Goal: Transaction & Acquisition: Purchase product/service

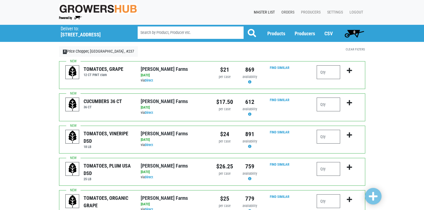
click at [289, 12] on link "Orders" at bounding box center [287, 12] width 20 height 10
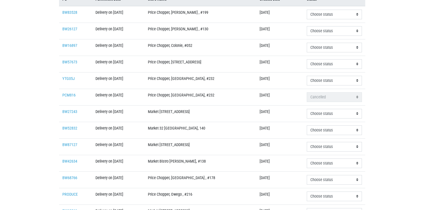
scroll to position [170, 0]
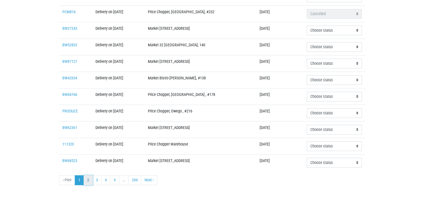
click at [90, 181] on link "2" at bounding box center [88, 181] width 9 height 10
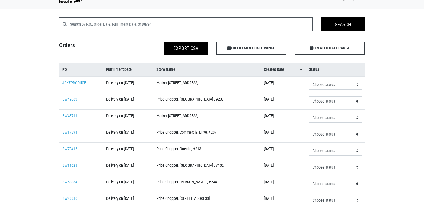
scroll to position [28, 0]
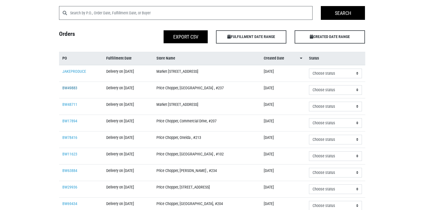
click at [71, 88] on link "BW49883" at bounding box center [69, 88] width 15 height 5
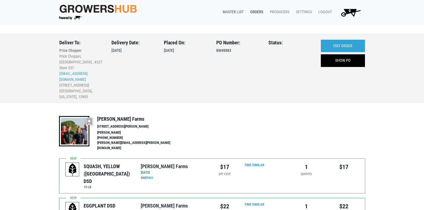
click at [235, 11] on link "Master List" at bounding box center [232, 12] width 28 height 10
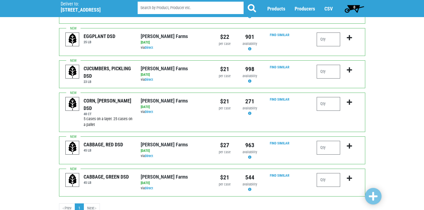
scroll to position [539, 0]
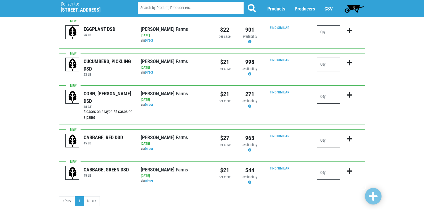
click at [323, 90] on input "number" at bounding box center [328, 97] width 23 height 14
type input "3"
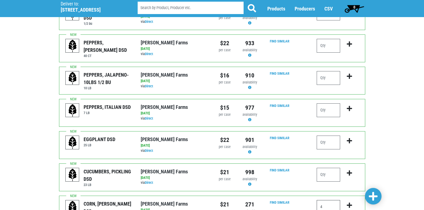
scroll to position [484, 0]
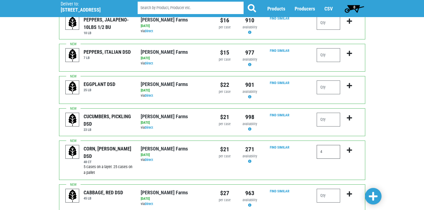
type input "4"
click at [371, 195] on span at bounding box center [373, 197] width 9 height 10
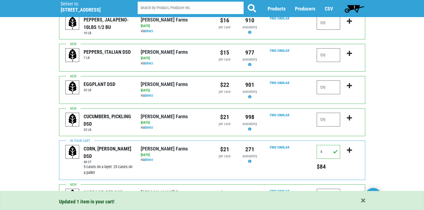
click at [353, 8] on span "1" at bounding box center [354, 8] width 25 height 11
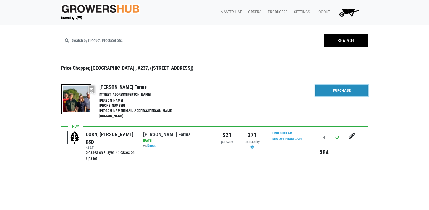
click at [340, 92] on link "Purchase" at bounding box center [341, 91] width 52 height 12
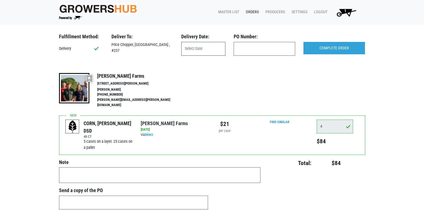
click at [202, 48] on input "text" at bounding box center [203, 49] width 44 height 14
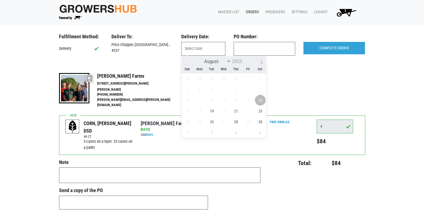
click at [261, 99] on span "16" at bounding box center [260, 100] width 11 height 11
type input "[DATE]"
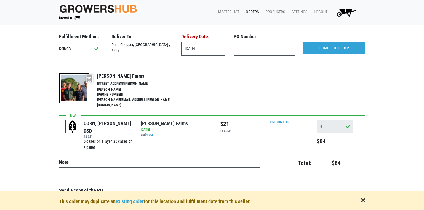
click at [363, 200] on span "button" at bounding box center [363, 201] width 4 height 6
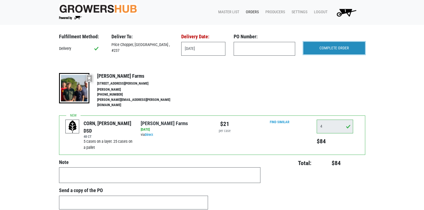
click at [340, 44] on input "COMPLETE ORDER" at bounding box center [335, 48] width 62 height 13
